Goal: Answer question/provide support

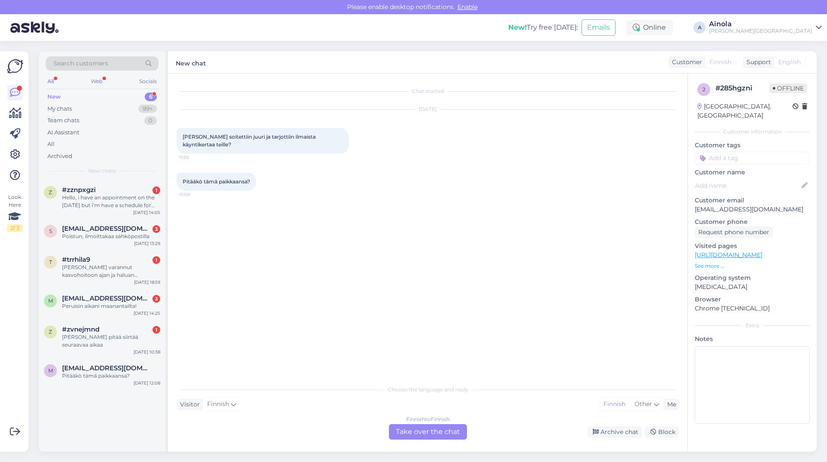
click at [134, 178] on div "Search customers All Web Socials New 6 My chats 99+ Team chats 0 AI Assistant A…" at bounding box center [102, 115] width 127 height 129
click at [133, 185] on div "z #zznpxgzi 1 Hello, i have an appointment on the [DATE] but i’m have a schedul…" at bounding box center [102, 199] width 127 height 39
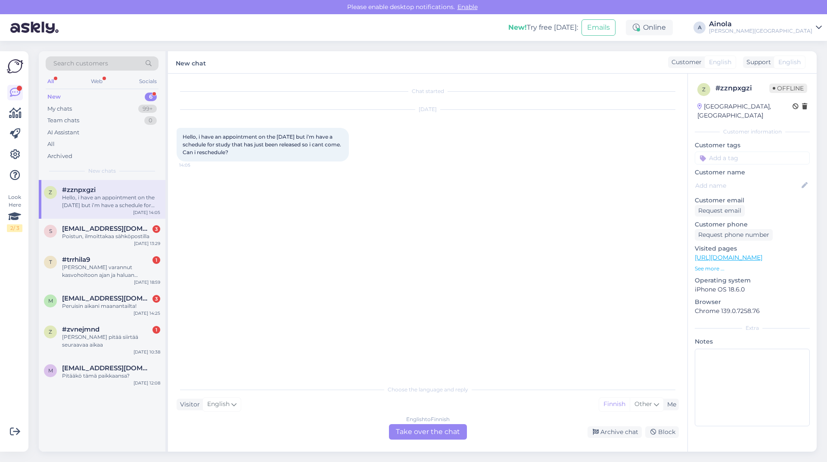
click at [432, 432] on div "English to Finnish Take over the chat" at bounding box center [428, 431] width 78 height 15
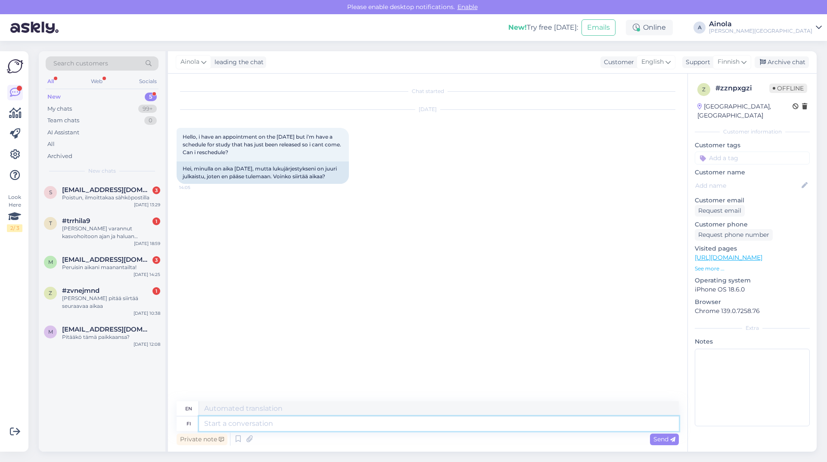
click at [241, 421] on textarea at bounding box center [439, 423] width 480 height 15
click at [244, 412] on textarea at bounding box center [439, 408] width 480 height 15
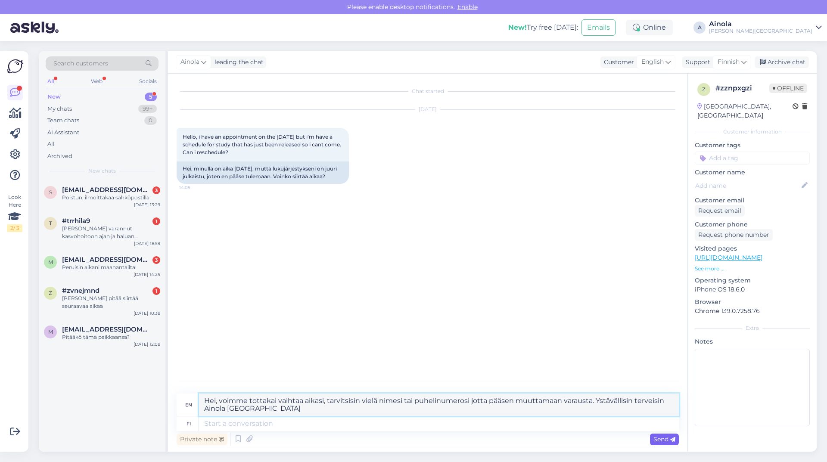
type textarea "Hei, voimme tottakai vaihtaa aikasi, tarvitsisin vielä nimesi tai puhelinumeros…"
click at [662, 439] on span "Send" at bounding box center [664, 439] width 22 height 8
click at [674, 440] on icon at bounding box center [672, 439] width 5 height 5
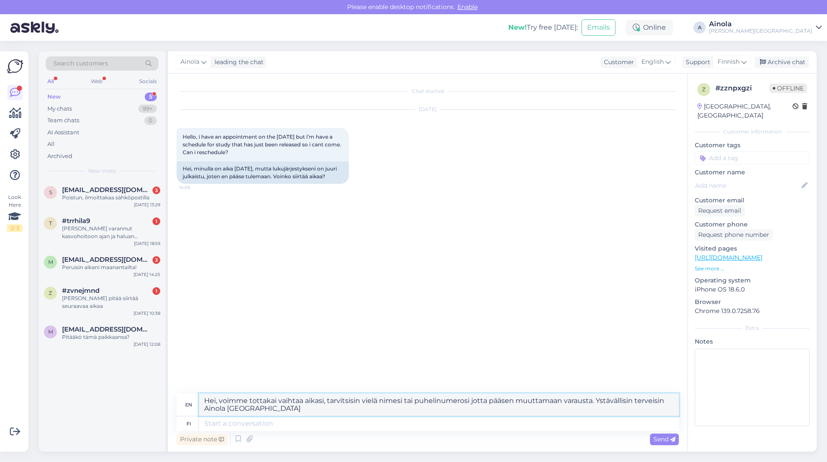
click at [301, 407] on textarea "Hei, voimme tottakai vaihtaa aikasi, tarvitsisin vielä nimesi tai puhelinumeros…" at bounding box center [439, 404] width 480 height 22
click at [268, 419] on textarea at bounding box center [439, 423] width 480 height 15
click at [670, 443] on span "Send" at bounding box center [664, 439] width 22 height 8
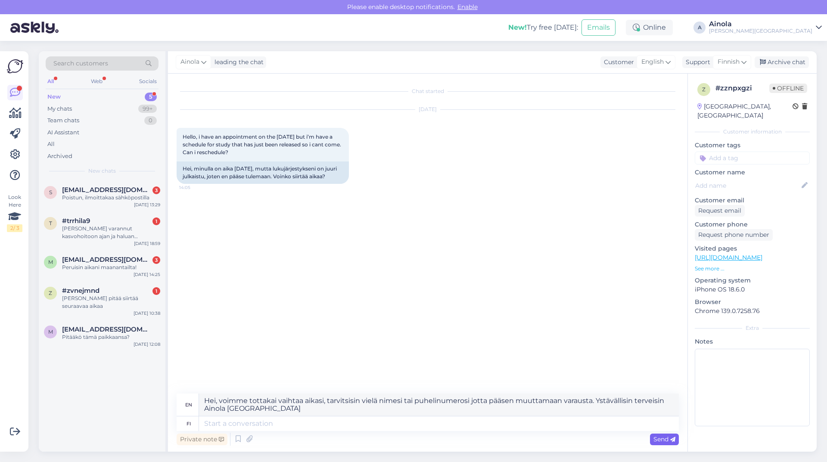
click at [670, 443] on span "Send" at bounding box center [664, 439] width 22 height 8
click at [670, 444] on div "Send" at bounding box center [664, 440] width 29 height 12
click at [669, 443] on div "Send" at bounding box center [664, 440] width 29 height 12
click at [102, 207] on div "s [EMAIL_ADDRESS][DOMAIN_NAME] 3 Poistun, ilmoittakaa sähköpostilla [DATE] 13:29" at bounding box center [102, 195] width 127 height 31
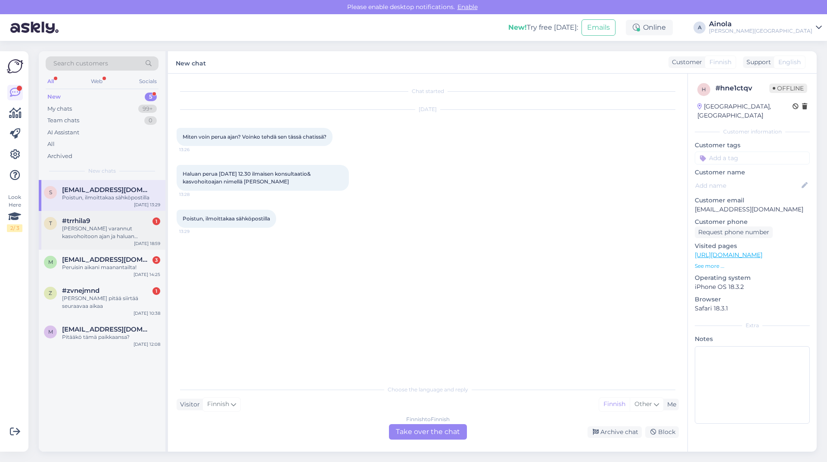
click at [130, 223] on div "#trrhila9 1" at bounding box center [111, 221] width 98 height 8
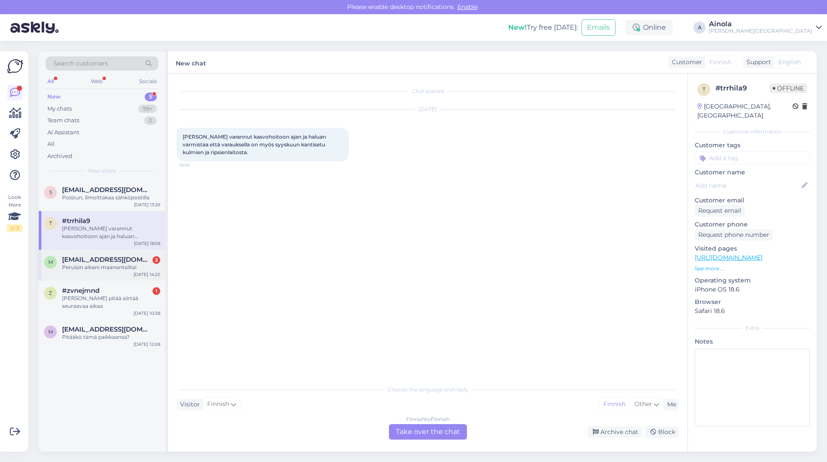
click at [122, 268] on div "Peruisin aikani maanantailta!" at bounding box center [111, 267] width 98 height 8
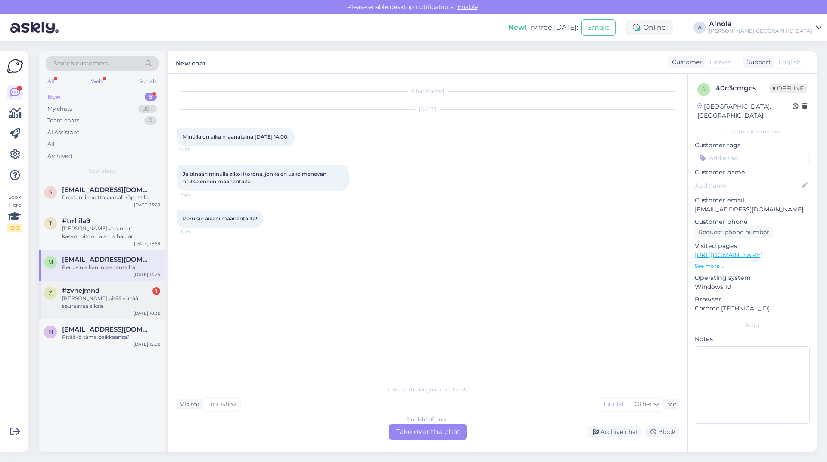
click at [121, 288] on div "#zvnejmnd 1" at bounding box center [111, 291] width 98 height 8
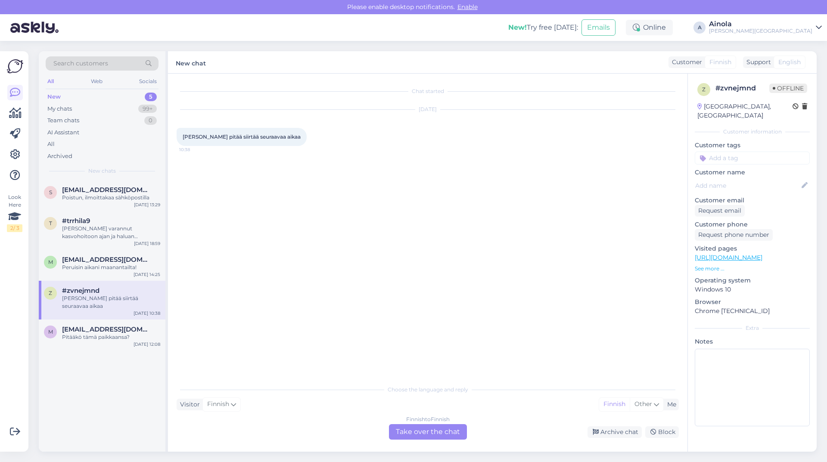
click at [447, 434] on div "Finnish to Finnish Take over the chat" at bounding box center [428, 431] width 78 height 15
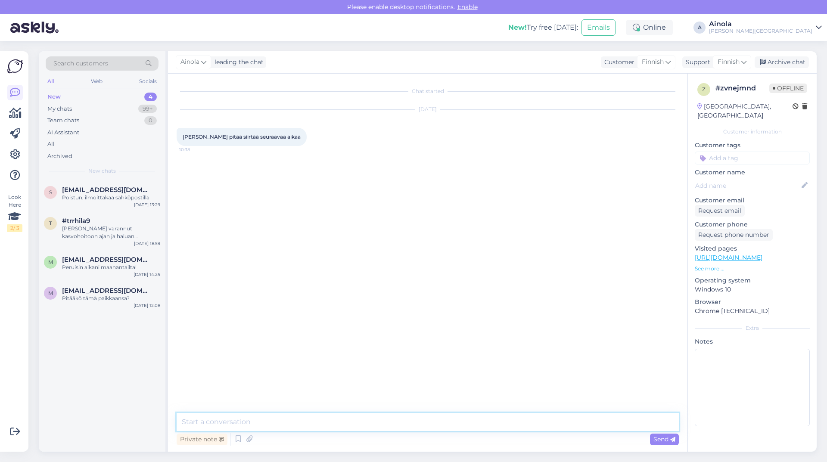
click at [253, 423] on textarea at bounding box center [428, 422] width 502 height 18
type textarea "Hei, saisinko vielä nimesi tai puhelinnumerosi jotta voin katsoa aikaasi. Ystäv…"
click at [657, 440] on span "Send" at bounding box center [664, 439] width 22 height 8
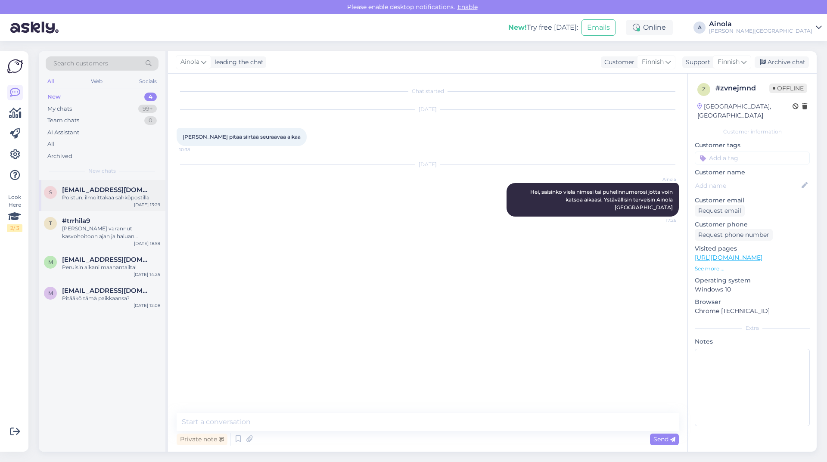
click at [102, 208] on div "s [EMAIL_ADDRESS][DOMAIN_NAME] Poistun, ilmoittakaa sähköpostilla [DATE] 13:29" at bounding box center [102, 195] width 127 height 31
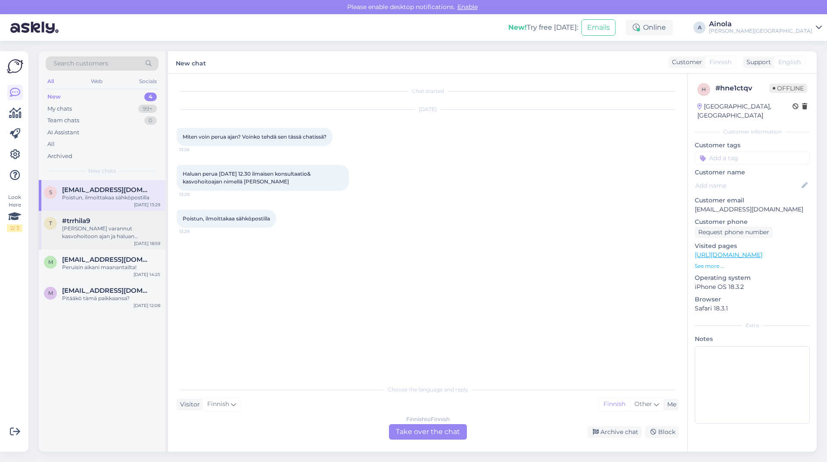
click at [108, 228] on div "[PERSON_NAME] varannut kasvohoitoon ajan ja haluan varmistaa että varauksella o…" at bounding box center [111, 232] width 98 height 15
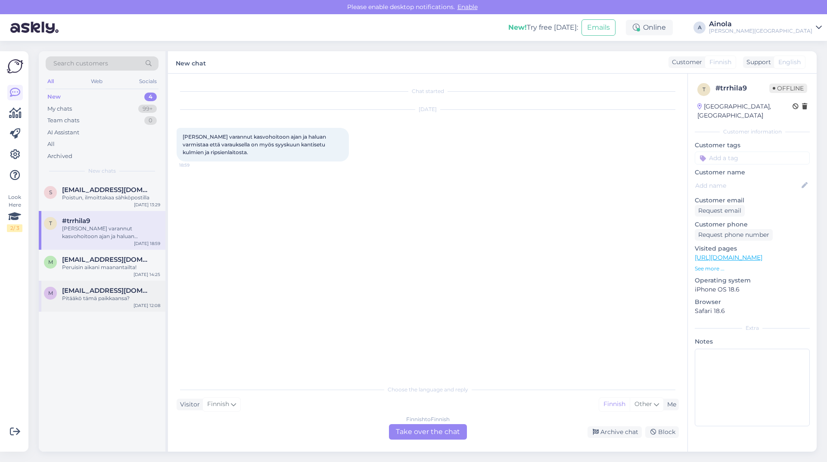
click at [86, 301] on div "Pitääkö tämä paikkaansa?" at bounding box center [111, 298] width 98 height 8
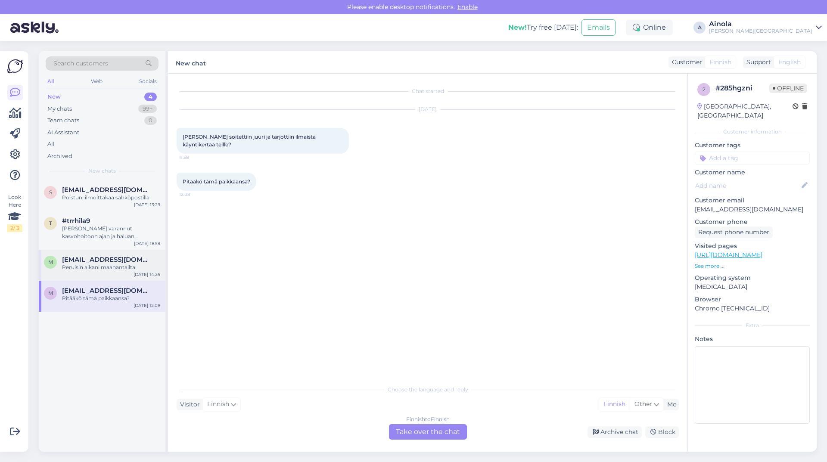
click at [80, 271] on div "m [EMAIL_ADDRESS][DOMAIN_NAME] Peruisin aikani maanantailta! [DATE] 14:25" at bounding box center [102, 265] width 127 height 31
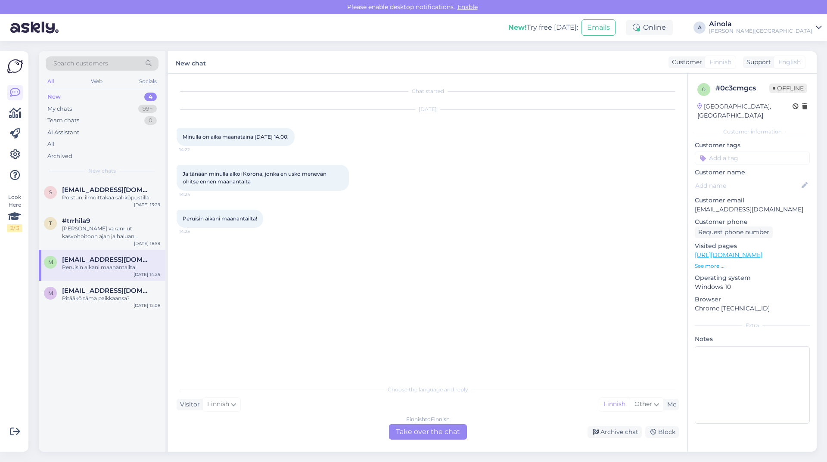
click at [458, 432] on div "Finnish to Finnish Take over the chat" at bounding box center [428, 431] width 78 height 15
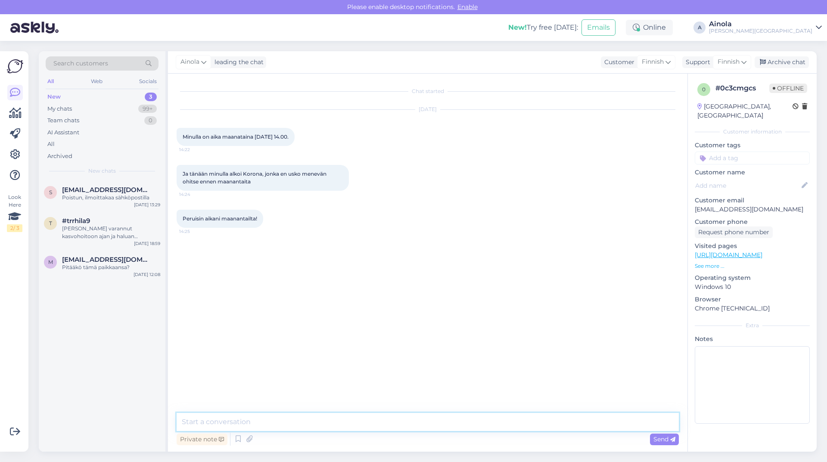
click at [250, 421] on textarea at bounding box center [428, 422] width 502 height 18
type textarea "H"
click at [118, 205] on div "s [EMAIL_ADDRESS][DOMAIN_NAME] Poistun, ilmoittakaa sähköpostilla [DATE] 13:29" at bounding box center [102, 195] width 127 height 31
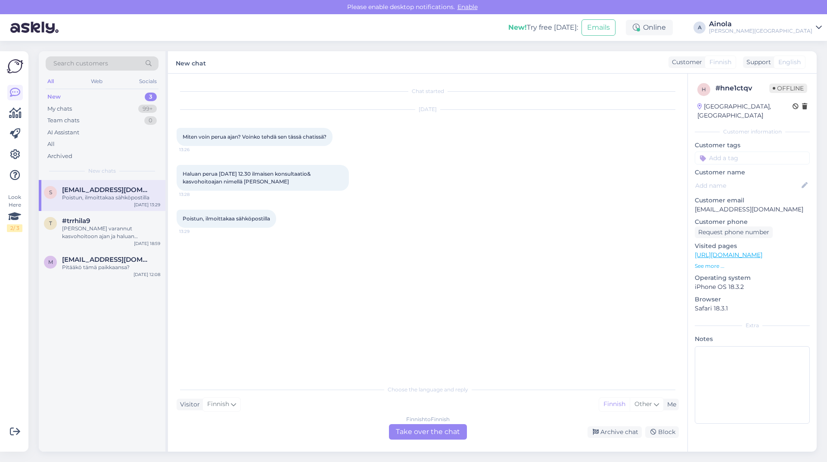
click at [420, 434] on div "Finnish to Finnish Take over the chat" at bounding box center [428, 431] width 78 height 15
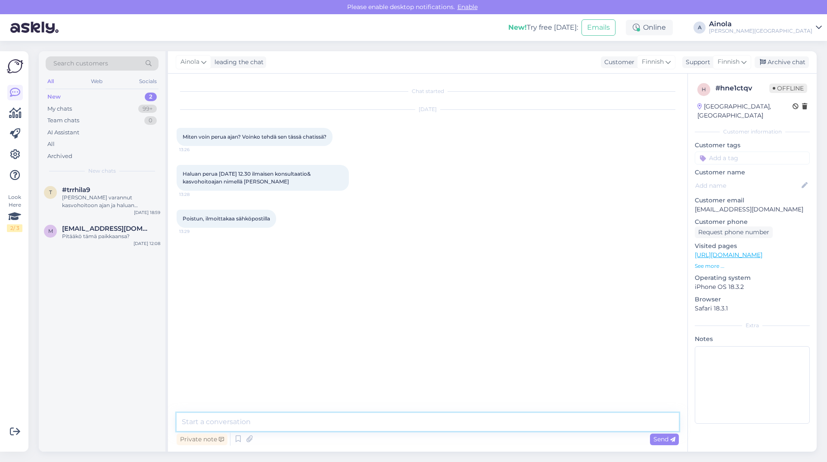
click at [218, 419] on textarea at bounding box center [428, 422] width 502 height 18
type textarea "Hei, saisinko vielä puhelinnumerosi jotta pääsen perumaan aikanne? Ystävällisin…"
